Goal: Navigation & Orientation: Find specific page/section

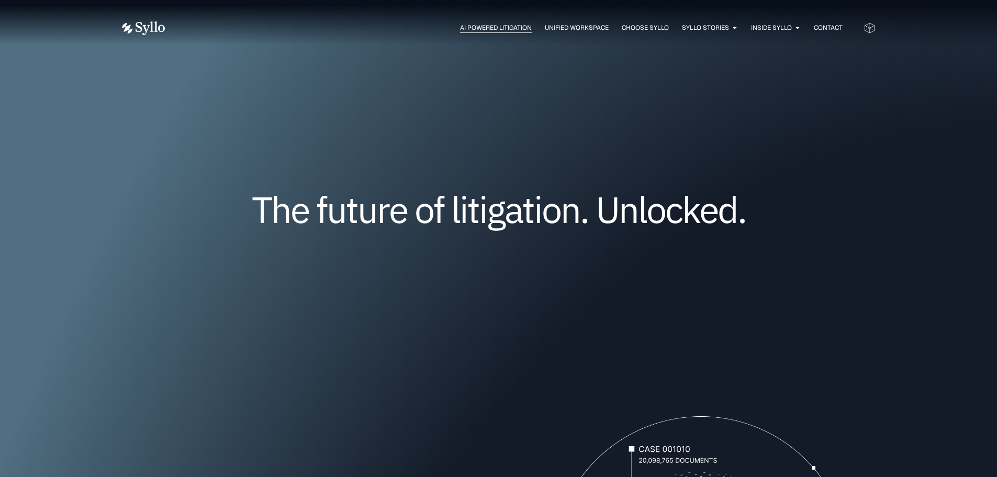
click at [464, 28] on span "AI Powered Litigation" at bounding box center [496, 27] width 72 height 9
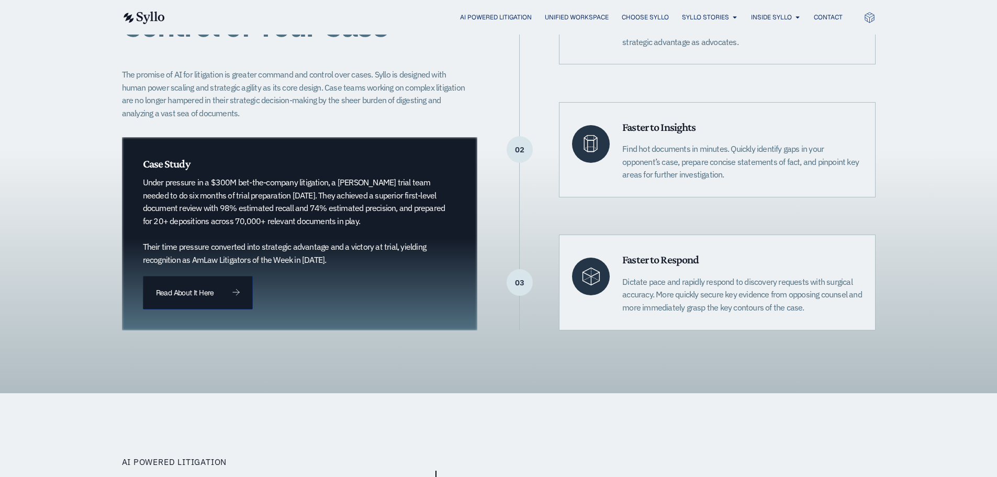
scroll to position [314, 0]
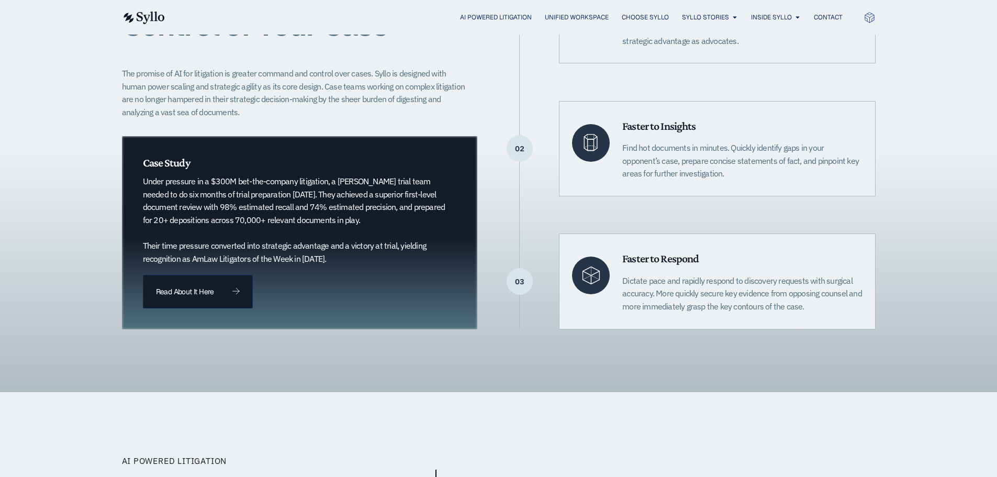
click at [521, 304] on div "03 Faster to Respond Dictate pace and rapidly respond to discovery requests wit…" at bounding box center [697, 280] width 355 height 95
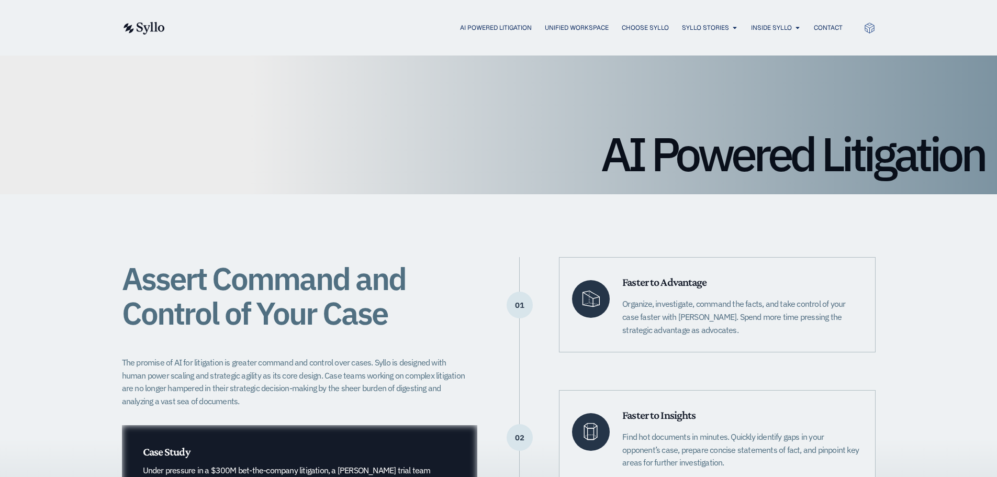
scroll to position [0, 0]
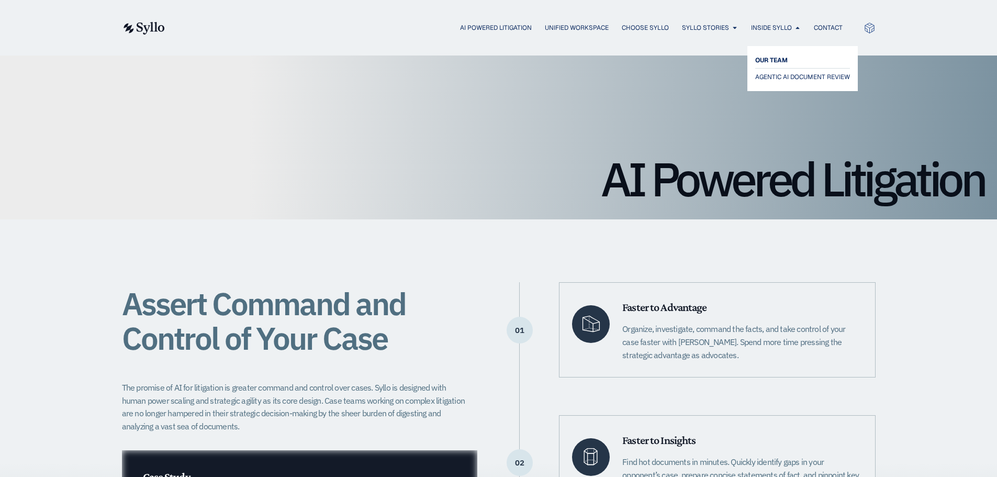
click at [782, 63] on span "OUR TEAM" at bounding box center [771, 60] width 32 height 13
